Goal: Information Seeking & Learning: Understand process/instructions

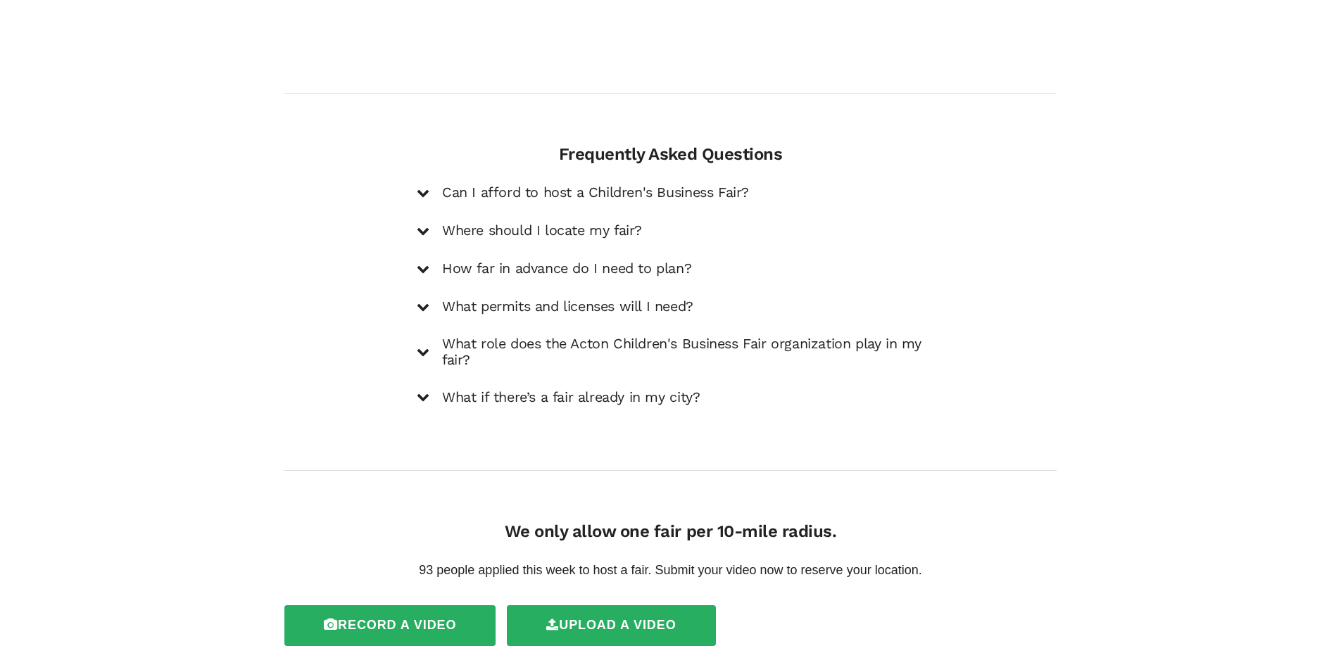
scroll to position [2010, 0]
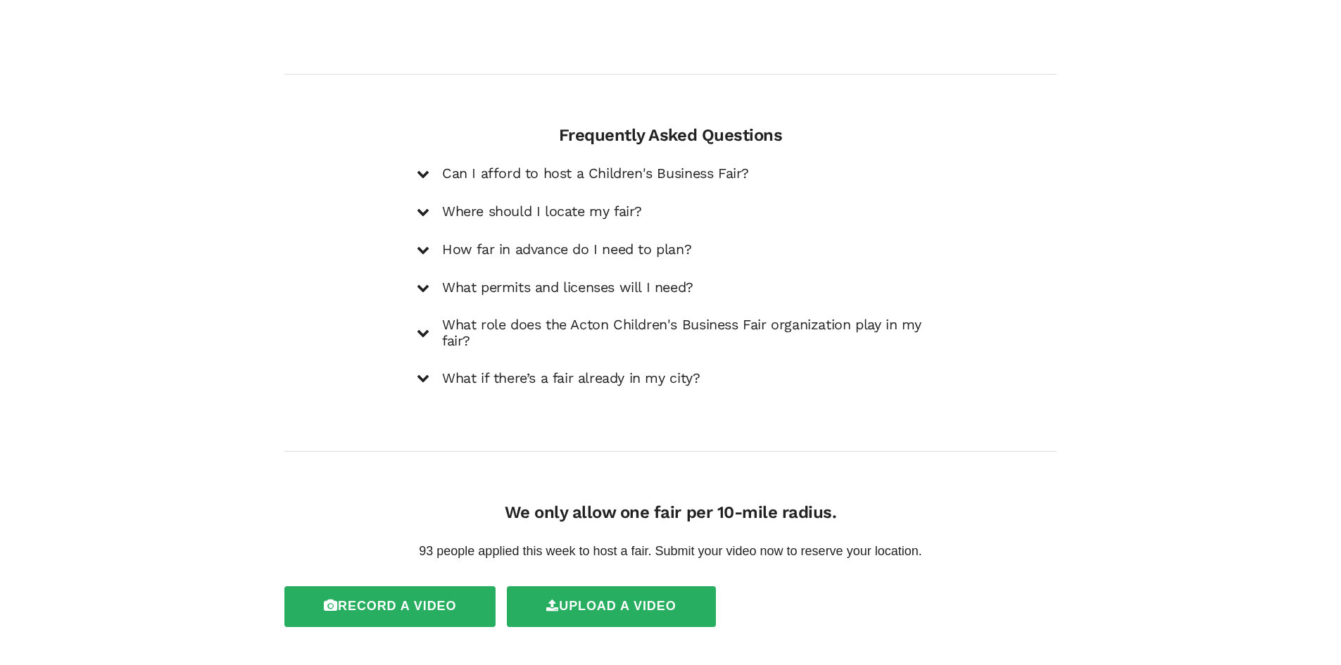
click at [417, 168] on icon at bounding box center [423, 174] width 13 height 13
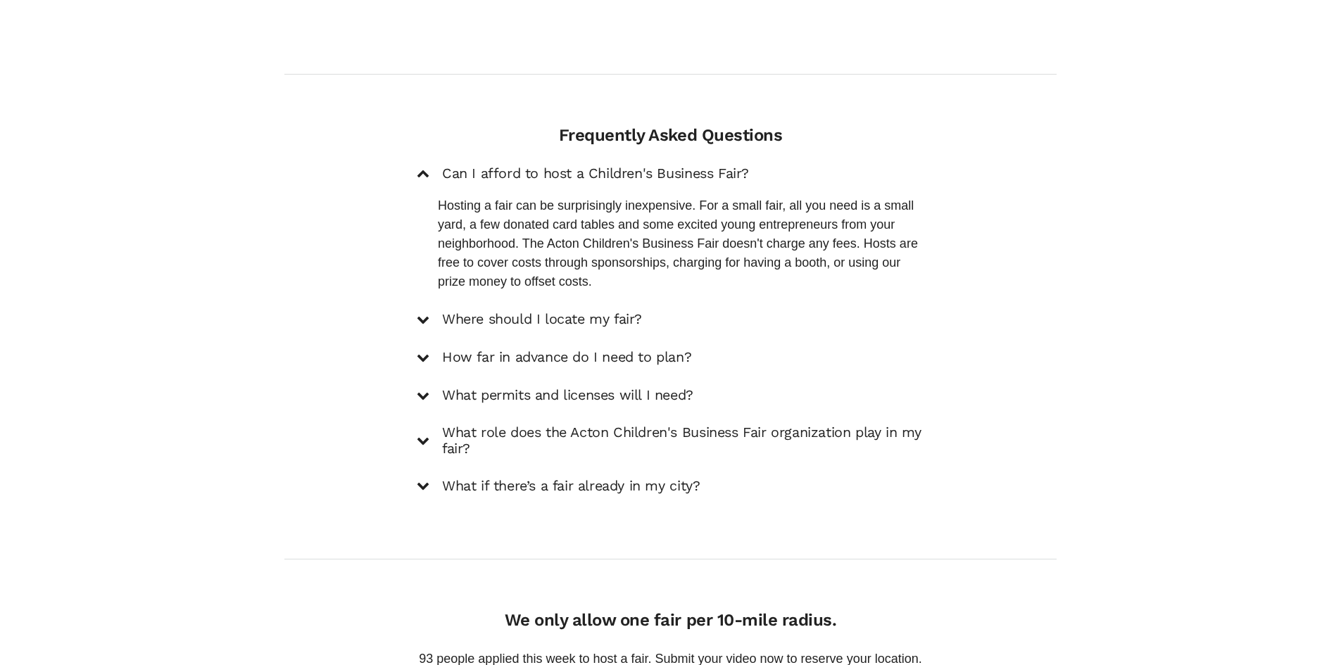
click at [417, 165] on div "Can I afford to host a Children's Business Fair?" at bounding box center [671, 174] width 508 height 19
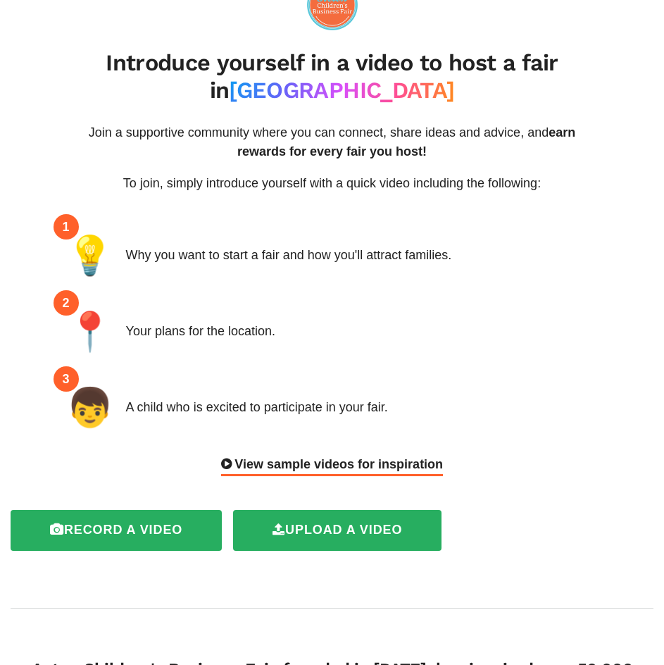
scroll to position [0, 0]
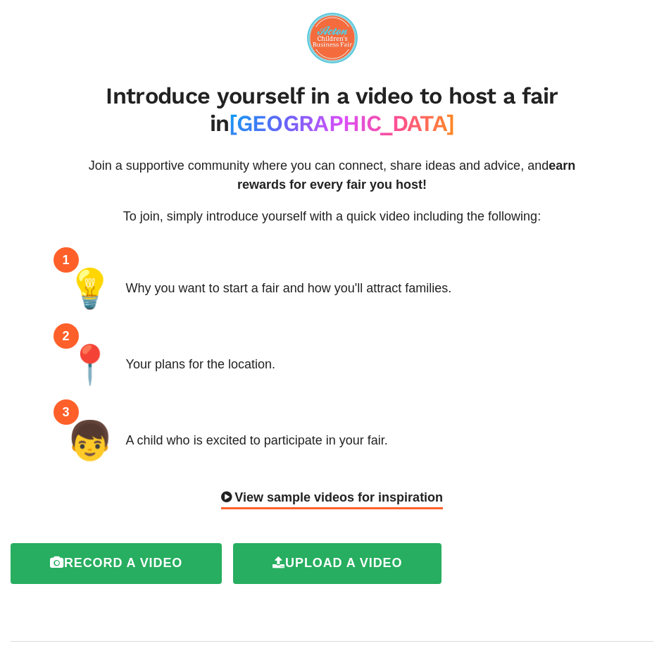
click at [227, 279] on div "Why you want to start a fair and how you'll attract families." at bounding box center [289, 288] width 326 height 19
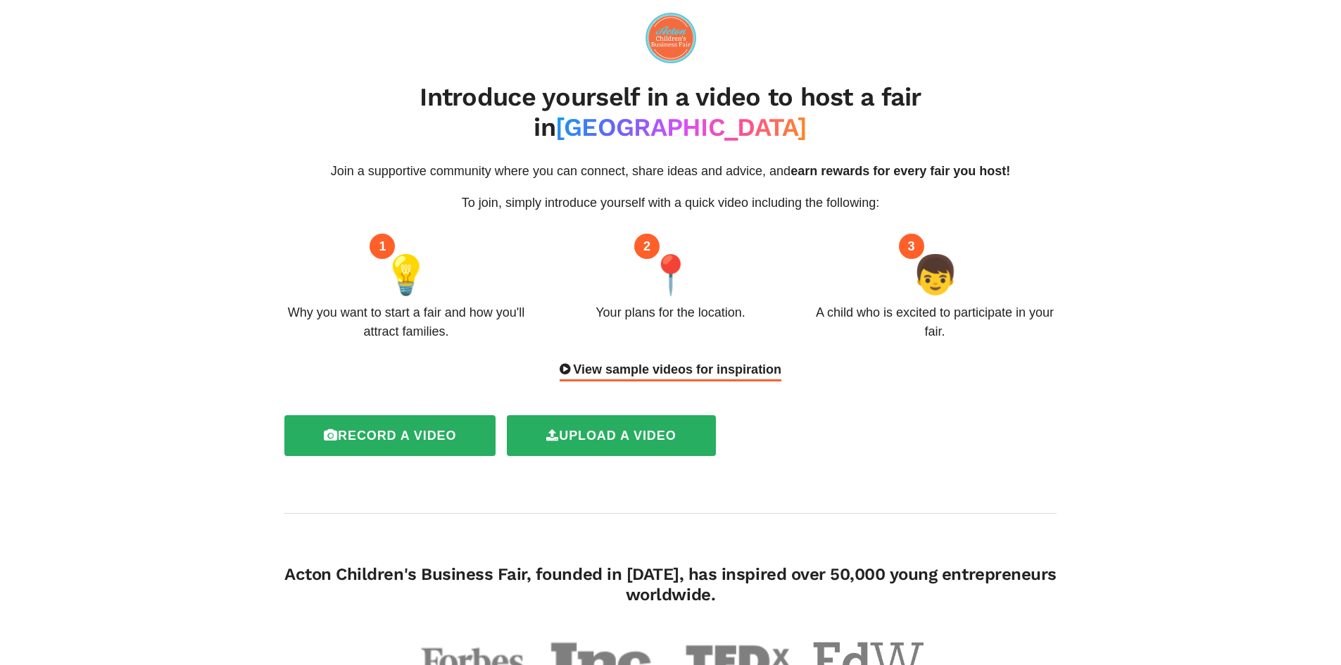
click at [680, 38] on img at bounding box center [671, 38] width 51 height 51
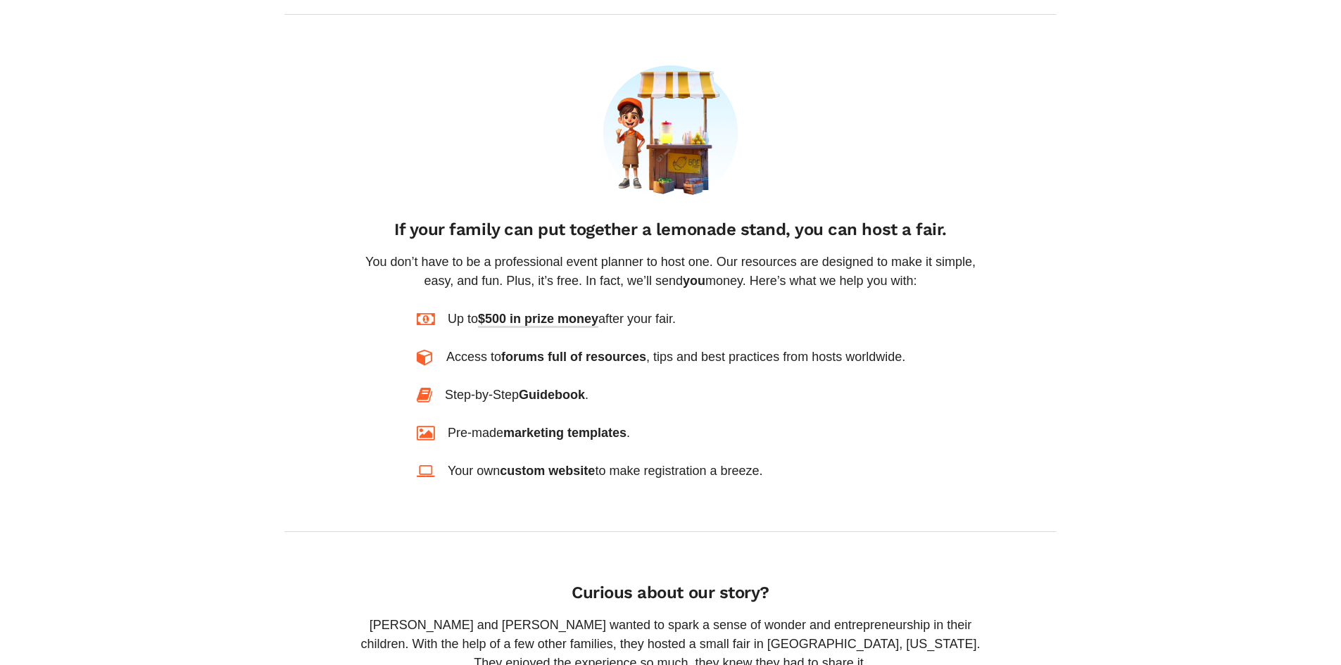
scroll to position [986, 0]
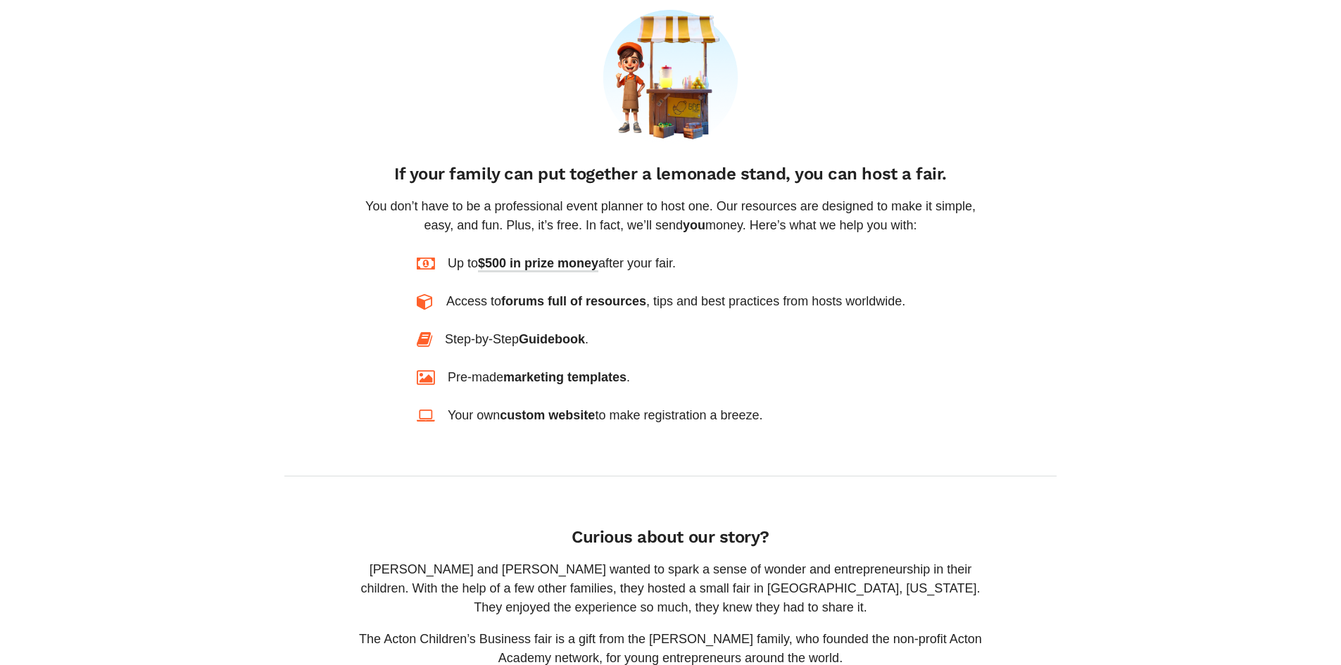
click at [558, 370] on span "marketing templates" at bounding box center [564, 377] width 123 height 14
click at [478, 387] on div "Introduce yourself in a video to host a fair in Bristol Join a supportive commu…" at bounding box center [671, 361] width 794 height 2669
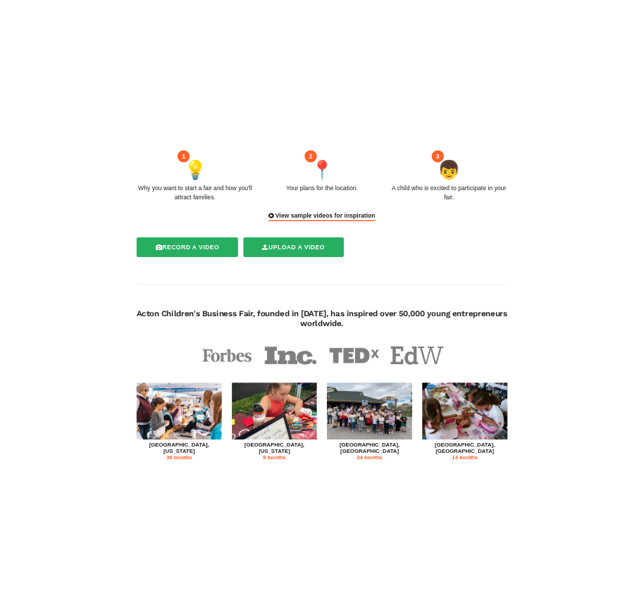
scroll to position [0, 0]
